Goal: Register for event/course

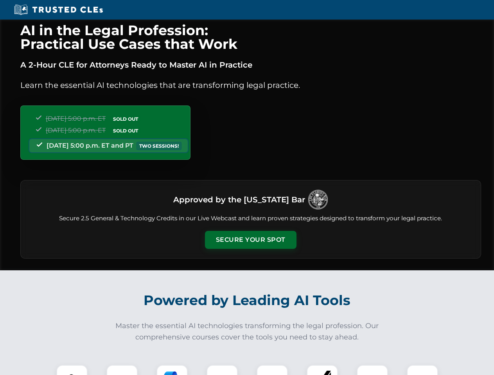
click at [250, 240] on button "Secure Your Spot" at bounding box center [250, 240] width 91 height 18
click at [72, 370] on img at bounding box center [72, 381] width 23 height 23
